Goal: Task Accomplishment & Management: Manage account settings

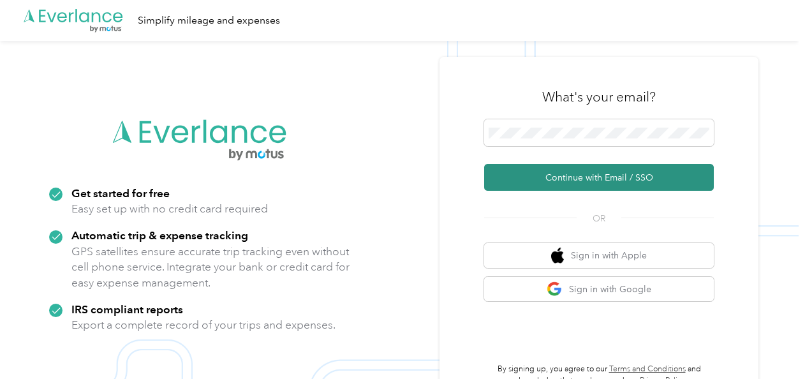
click at [585, 177] on button "Continue with Email / SSO" at bounding box center [599, 177] width 230 height 27
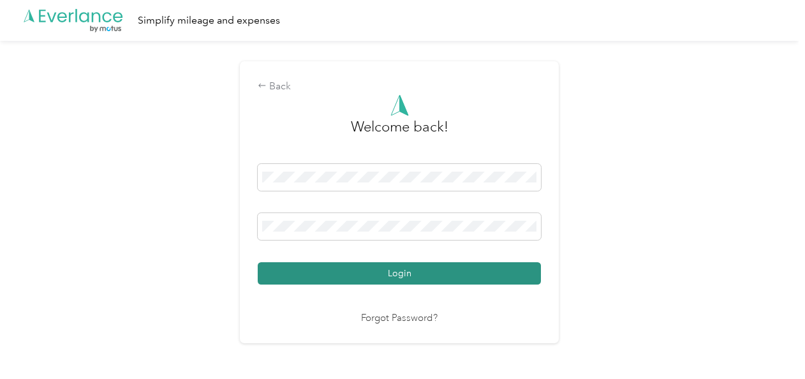
click at [422, 275] on button "Login" at bounding box center [399, 273] width 283 height 22
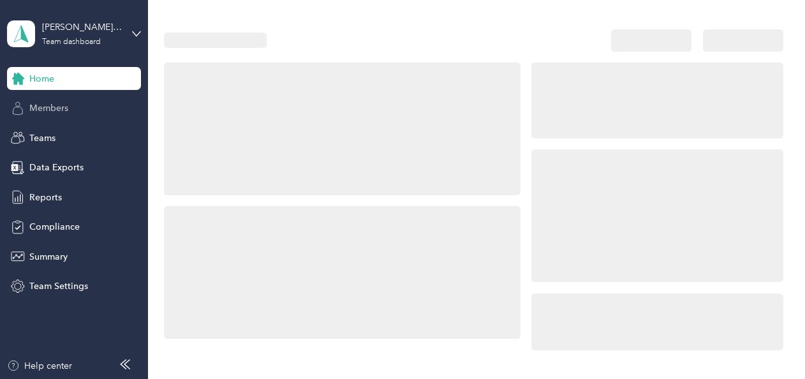
click at [60, 111] on span "Members" at bounding box center [48, 107] width 39 height 13
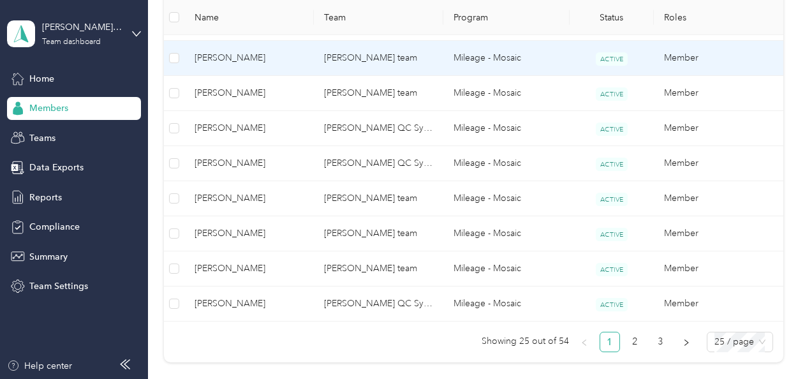
scroll to position [957, 0]
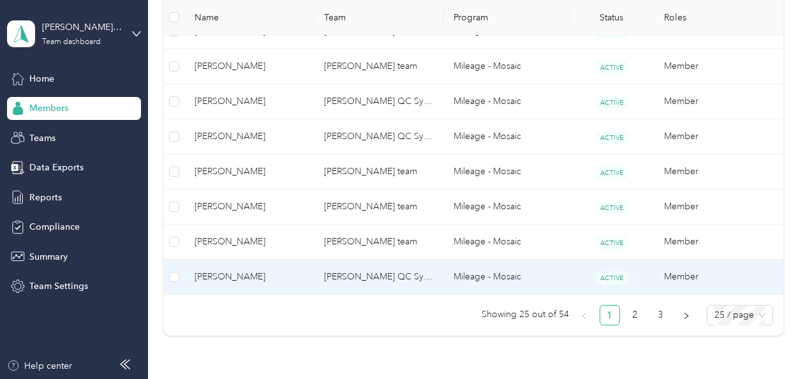
click at [244, 270] on span "[PERSON_NAME]" at bounding box center [249, 277] width 109 height 14
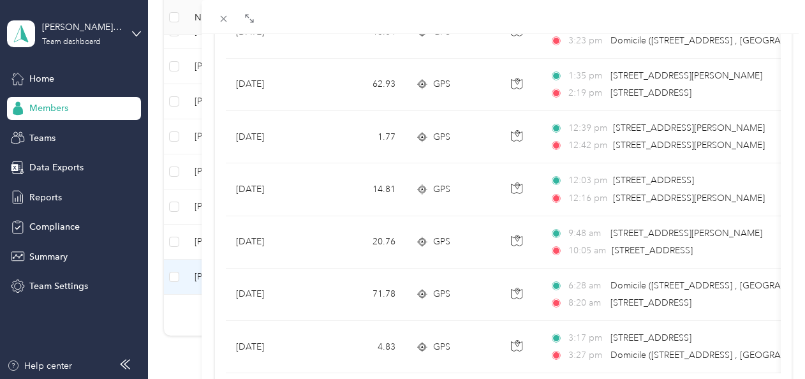
scroll to position [1245, 0]
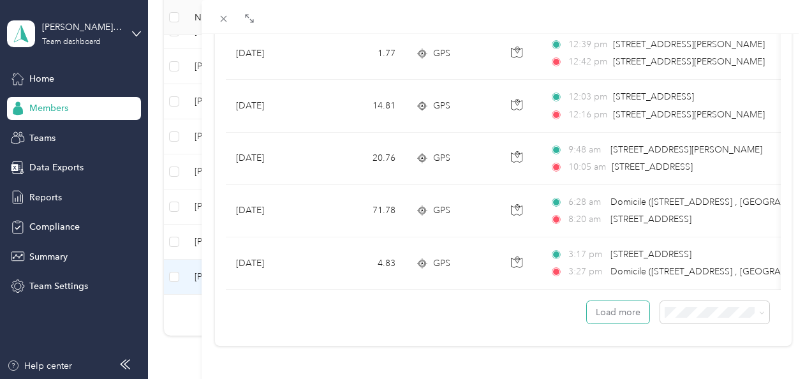
drag, startPoint x: 592, startPoint y: 300, endPoint x: 661, endPoint y: 263, distance: 78.7
click at [596, 301] on button "Load more" at bounding box center [618, 312] width 62 height 22
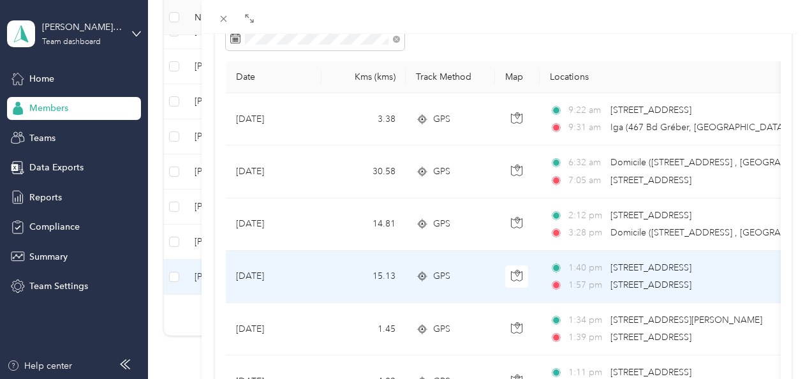
scroll to position [97, 0]
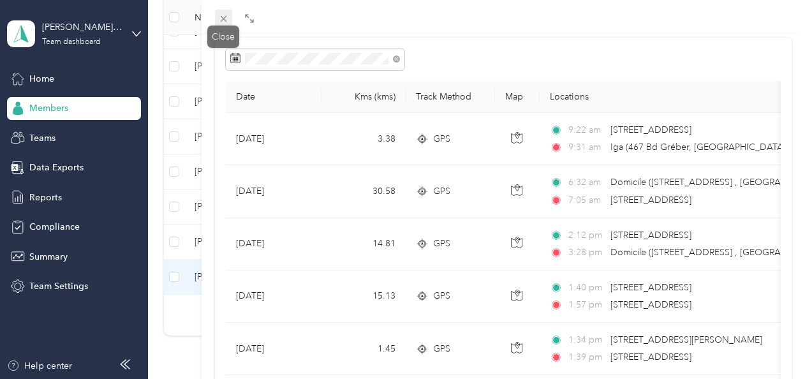
click at [223, 17] on icon at bounding box center [223, 18] width 11 height 11
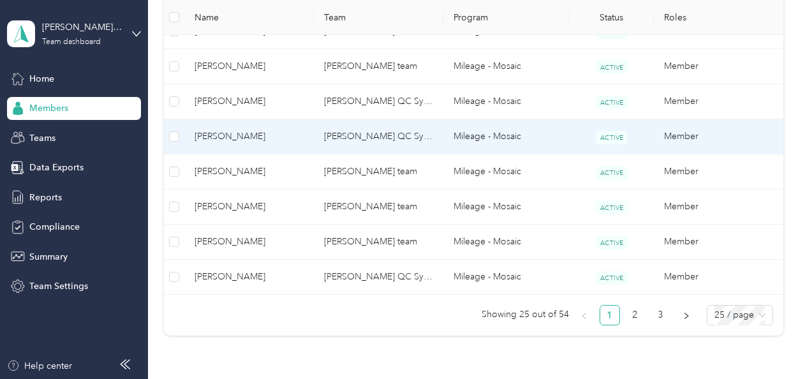
click at [223, 135] on span "[PERSON_NAME]" at bounding box center [249, 136] width 109 height 14
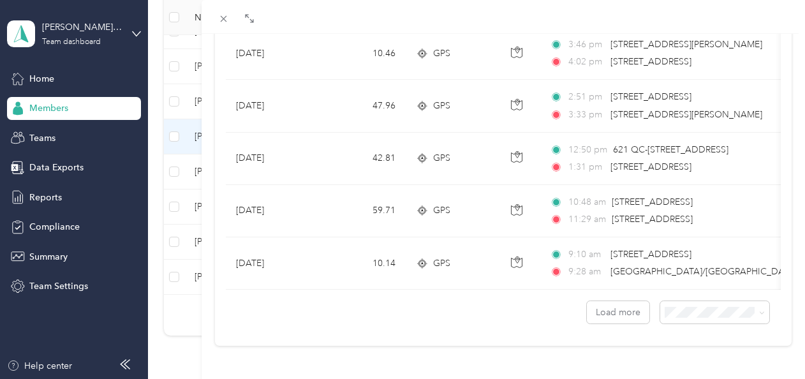
scroll to position [1245, 0]
click at [608, 304] on button "Load more" at bounding box center [618, 312] width 62 height 22
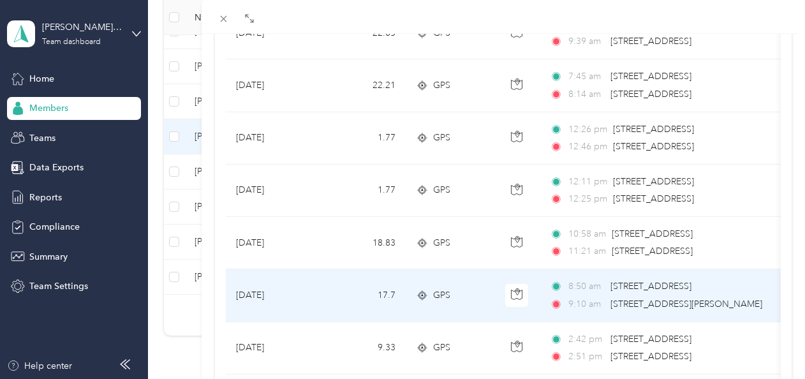
scroll to position [161, 0]
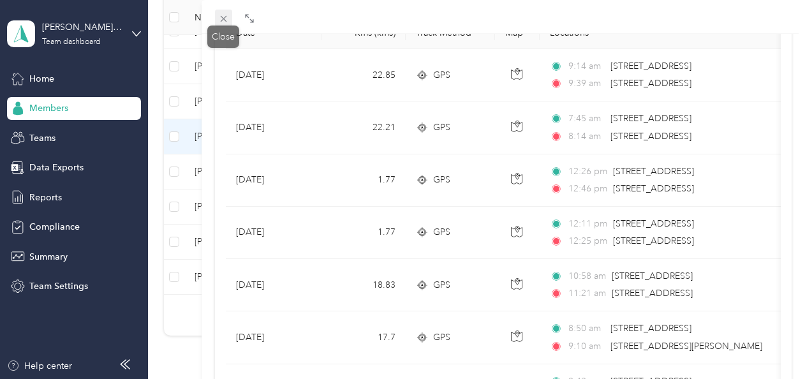
click at [224, 17] on icon at bounding box center [223, 18] width 11 height 11
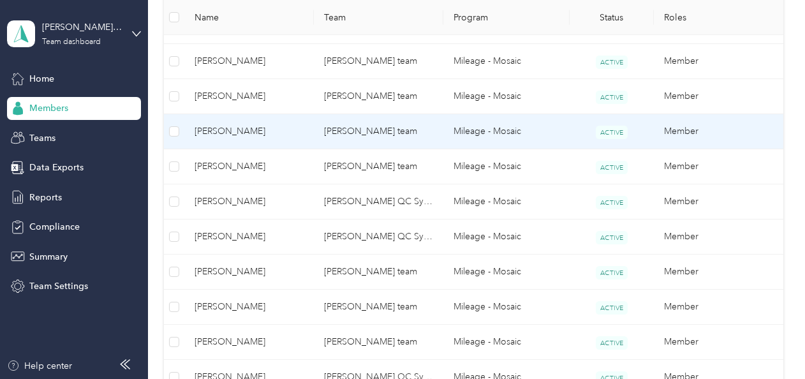
scroll to position [701, 0]
